Goal: Navigation & Orientation: Find specific page/section

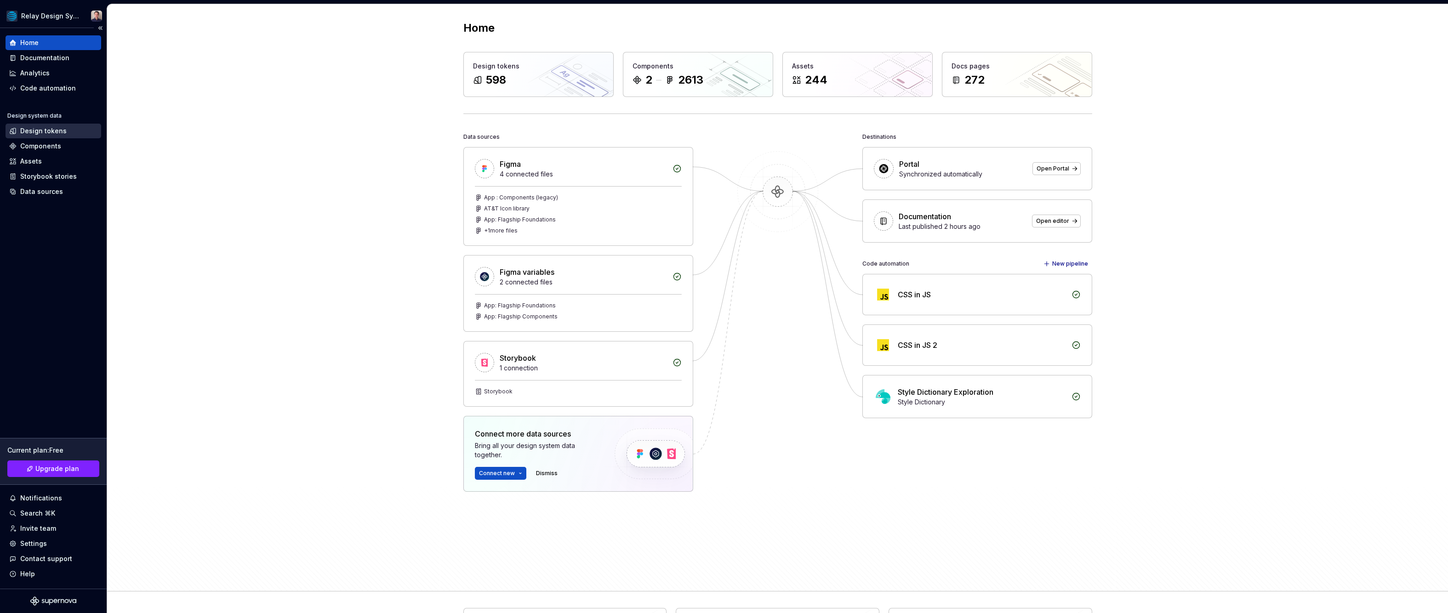
click at [36, 131] on div "Design tokens" at bounding box center [43, 130] width 46 height 9
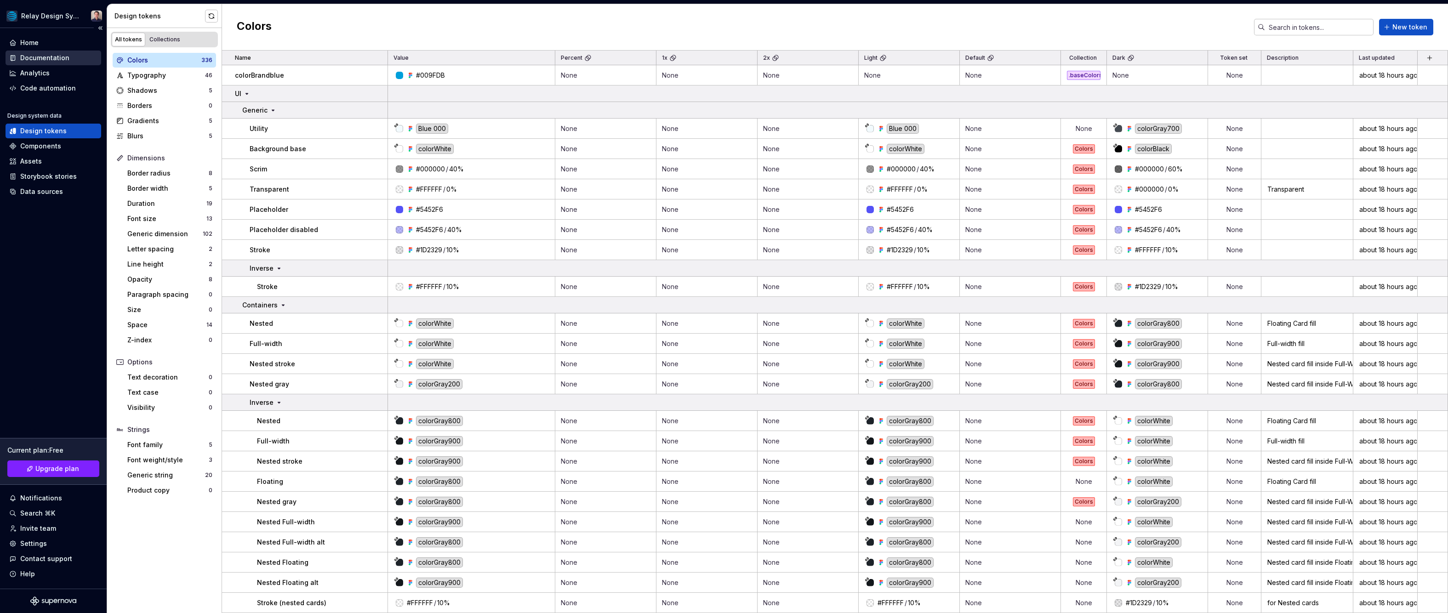
click at [39, 58] on div "Documentation" at bounding box center [44, 57] width 49 height 9
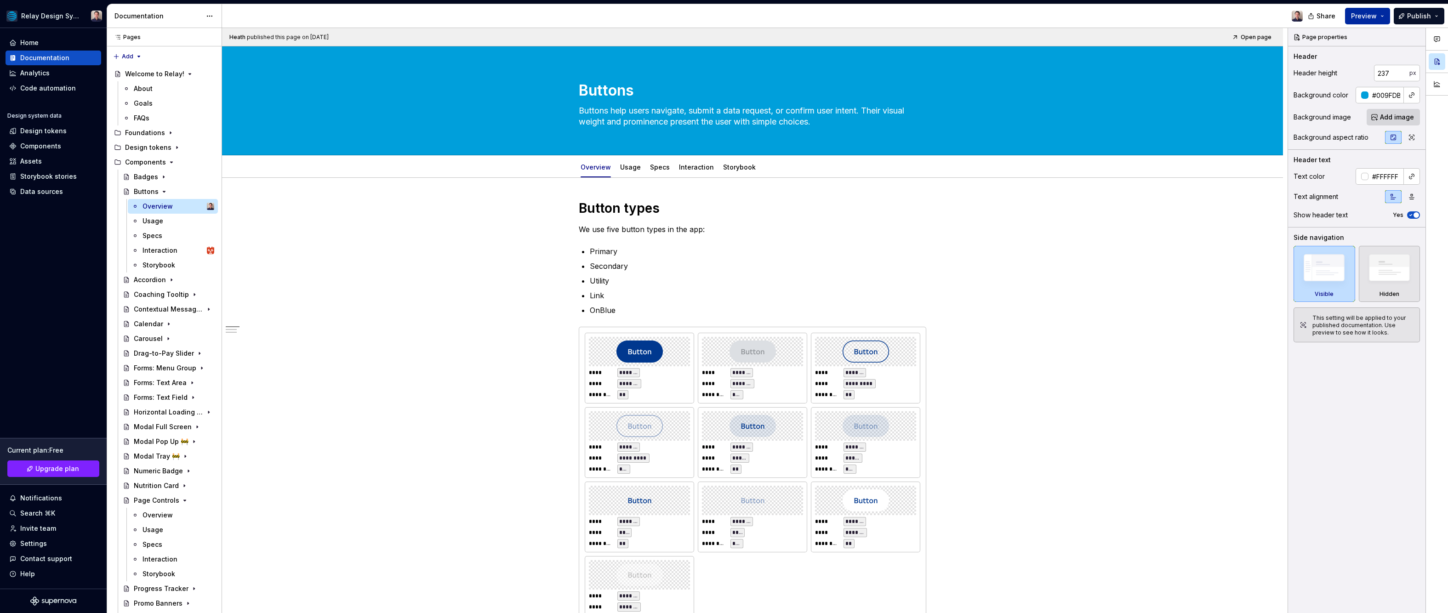
click at [823, 15] on span "Preview" at bounding box center [1364, 15] width 26 height 9
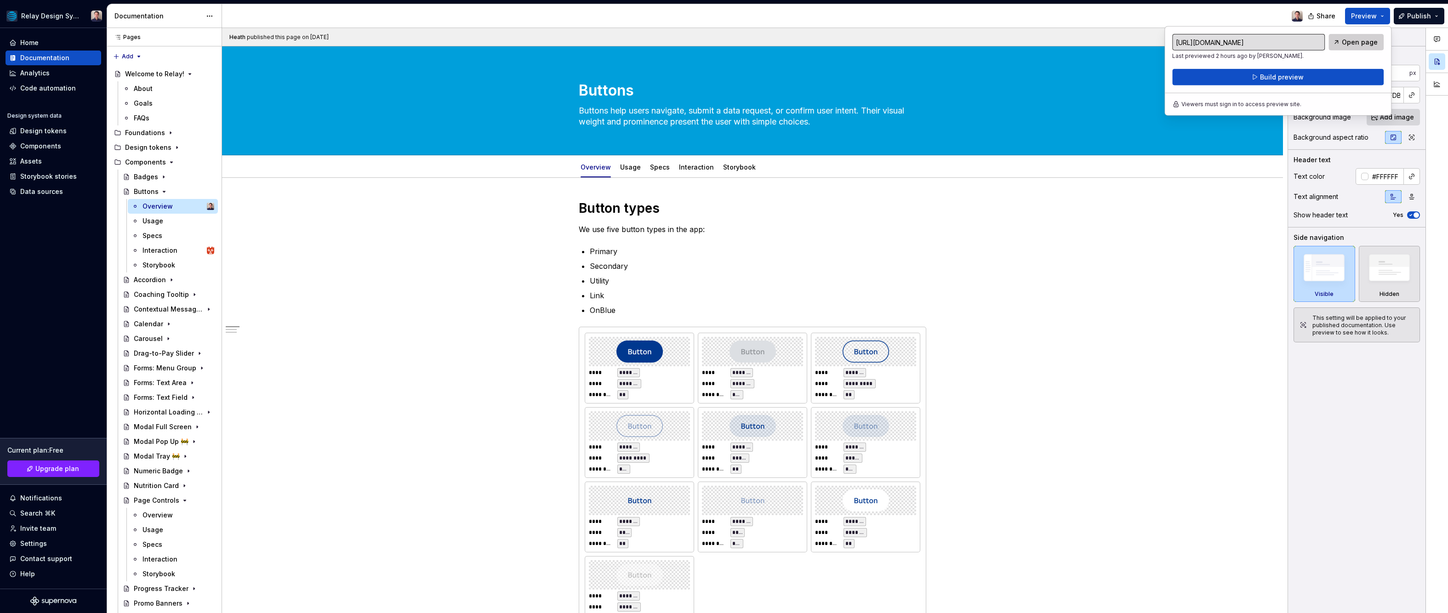
click at [823, 41] on span "Open page" at bounding box center [1359, 42] width 36 height 9
type textarea "*"
click at [39, 45] on div "Home" at bounding box center [53, 42] width 88 height 9
